Goal: Task Accomplishment & Management: Complete application form

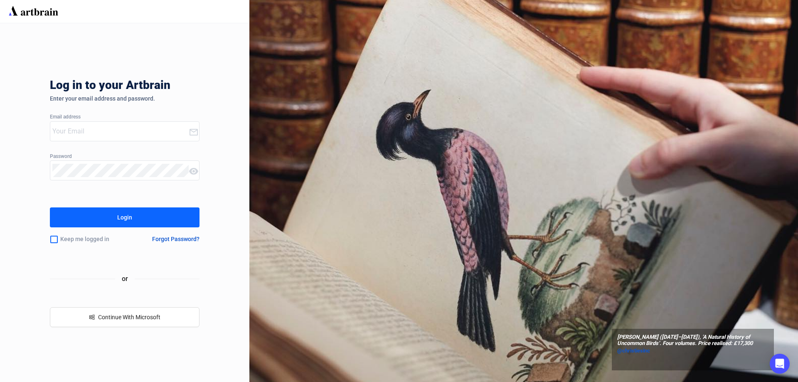
type input "[EMAIL_ADDRESS][DOMAIN_NAME]"
click at [172, 218] on button "Login" at bounding box center [125, 217] width 150 height 20
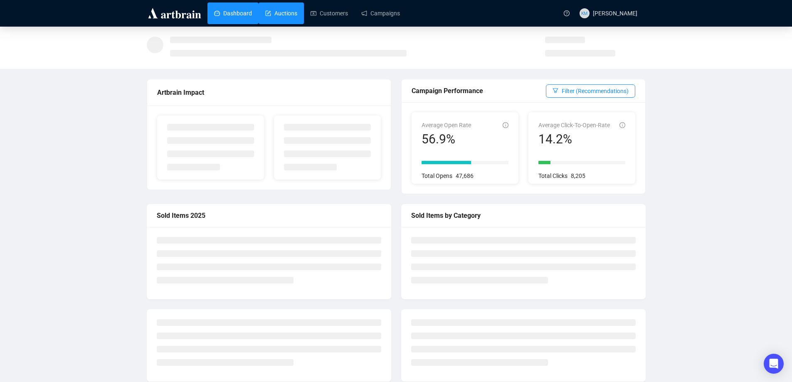
click at [288, 7] on link "Auctions" at bounding box center [281, 13] width 32 height 22
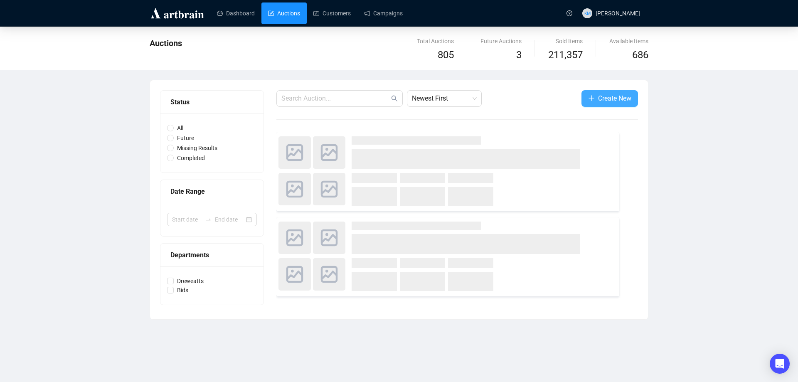
click at [628, 101] on span "Create New" at bounding box center [614, 98] width 33 height 10
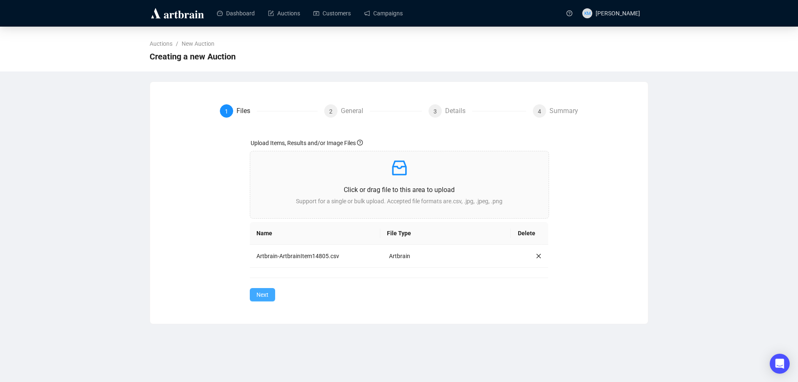
click at [271, 294] on button "Next" at bounding box center [262, 294] width 25 height 13
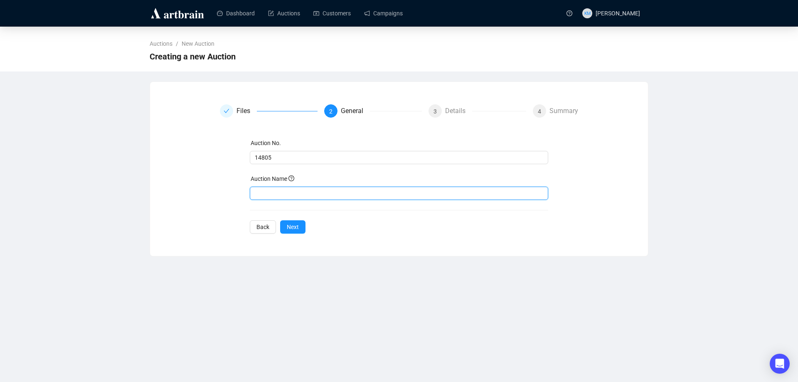
click at [343, 188] on input "text" at bounding box center [399, 193] width 299 height 13
click at [305, 191] on input "Art & Interiors (" at bounding box center [399, 193] width 299 height 13
type input "Art & Interiors ([DATE]) 14805"
click at [299, 229] on button "Next" at bounding box center [292, 226] width 25 height 13
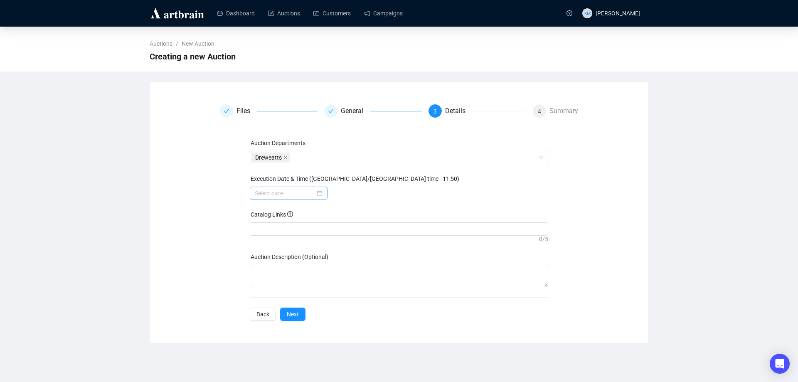
click at [318, 192] on div at bounding box center [289, 193] width 68 height 9
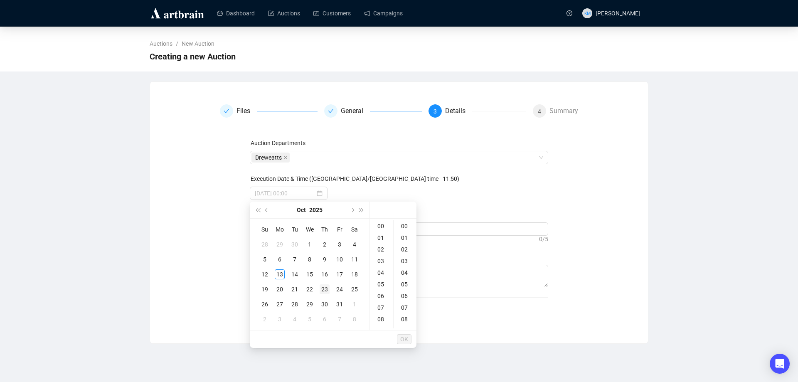
click at [327, 287] on div "23" at bounding box center [325, 289] width 10 height 10
click at [384, 259] on div "10" at bounding box center [382, 260] width 20 height 12
click at [402, 247] on div "30" at bounding box center [405, 243] width 20 height 12
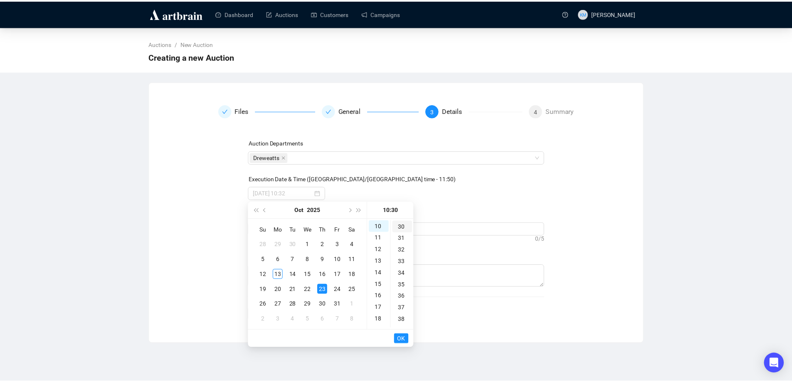
scroll to position [349, 0]
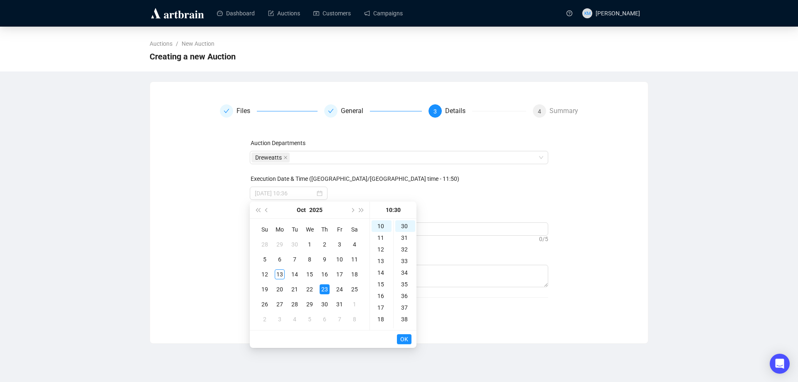
type input "[DATE] 10:30"
click at [407, 338] on span "OK" at bounding box center [404, 339] width 8 height 16
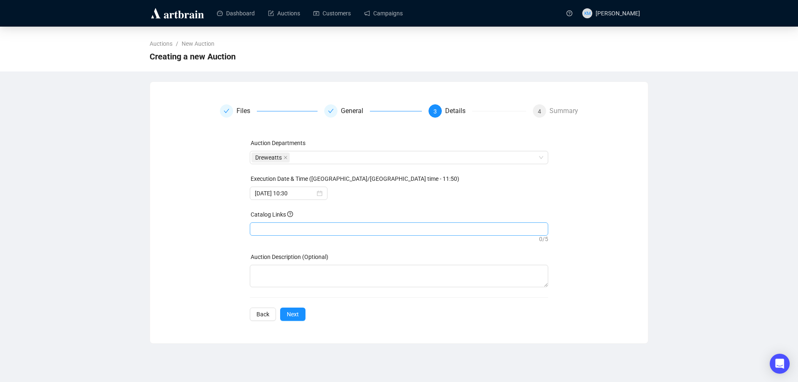
click at [296, 230] on div at bounding box center [400, 229] width 296 height 12
paste input "[URL][DOMAIN_NAME]"
type input "[URL][DOMAIN_NAME]"
click at [297, 313] on span "Next" at bounding box center [293, 314] width 12 height 9
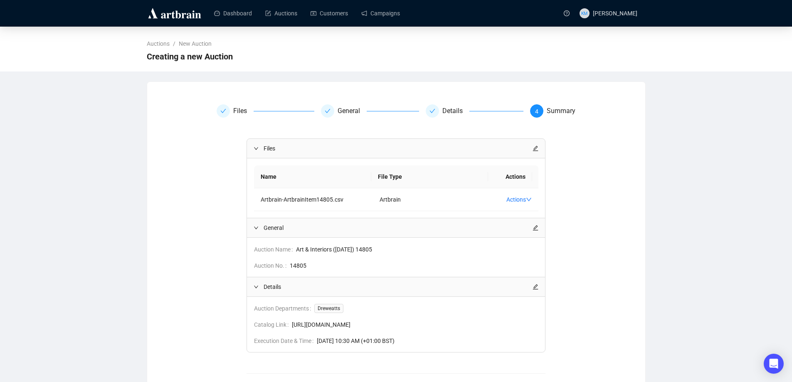
scroll to position [38, 0]
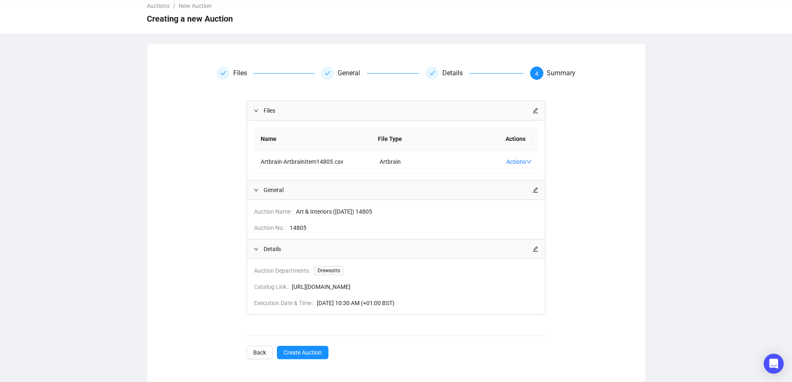
click at [310, 359] on div "Files General Details 4 Summary Files Name File Type Actions Artbrain-ArtbrainI…" at bounding box center [396, 213] width 498 height 313
click at [314, 354] on span "Create Auction" at bounding box center [303, 352] width 38 height 9
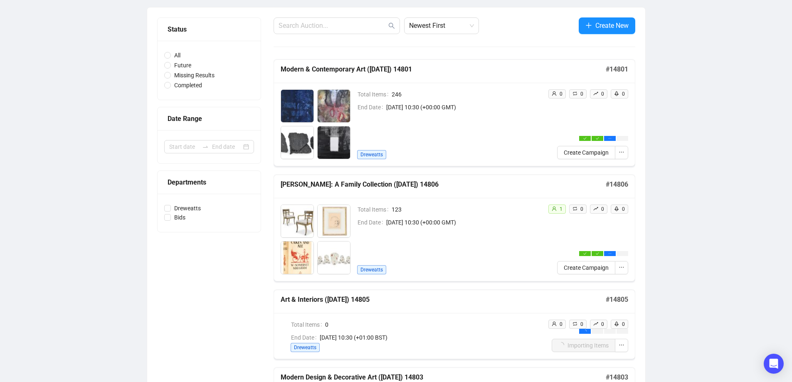
scroll to position [163, 0]
